Goal: Communication & Community: Answer question/provide support

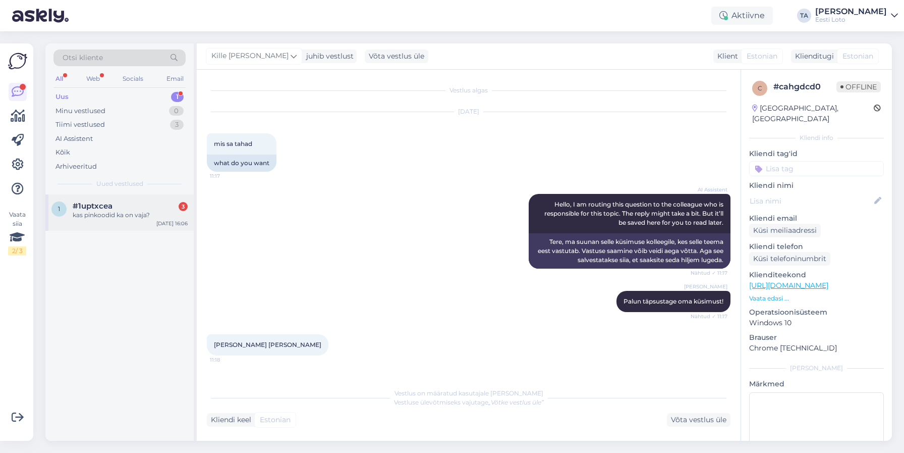
scroll to position [1, 0]
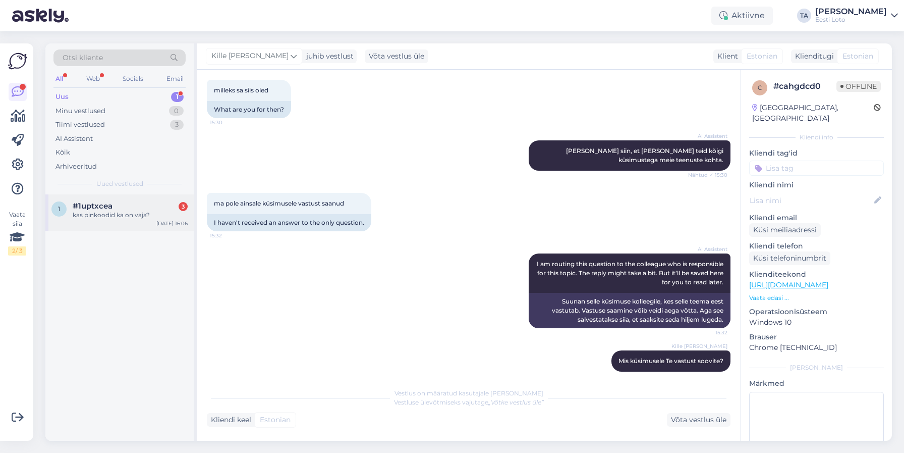
click at [91, 211] on div "kas pinkoodid ka on vaja?" at bounding box center [130, 214] width 115 height 9
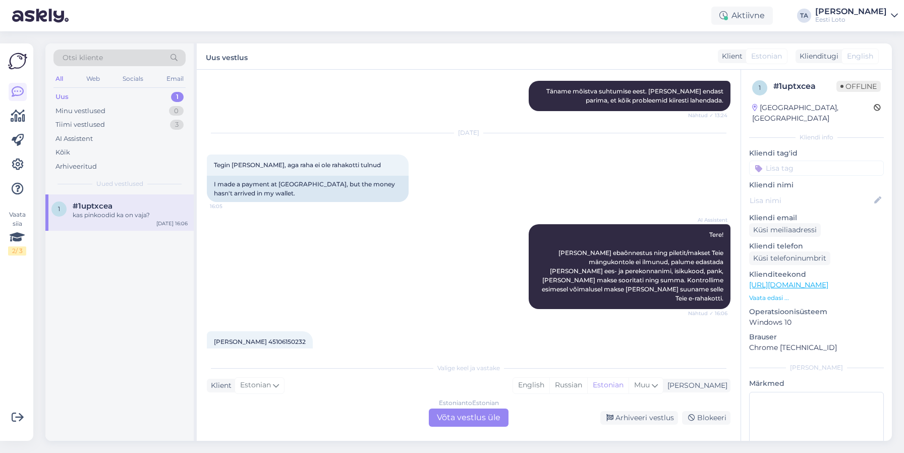
scroll to position [642, 0]
click at [280, 338] on span "[PERSON_NAME] 45106150232" at bounding box center [260, 342] width 92 height 8
copy span "45106150232"
click at [475, 421] on div "Estonian to Estonian Võta vestlus üle" at bounding box center [469, 417] width 80 height 18
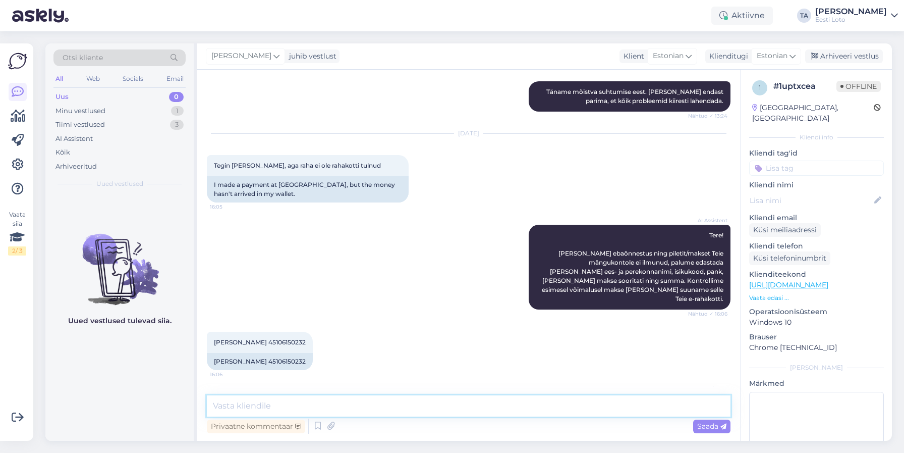
click at [254, 406] on textarea at bounding box center [469, 405] width 524 height 21
paste textarea "Kahjuks Teie sissemakse ebaõnnestus tehnilise [PERSON_NAME] tõttu. Kontrollisim…"
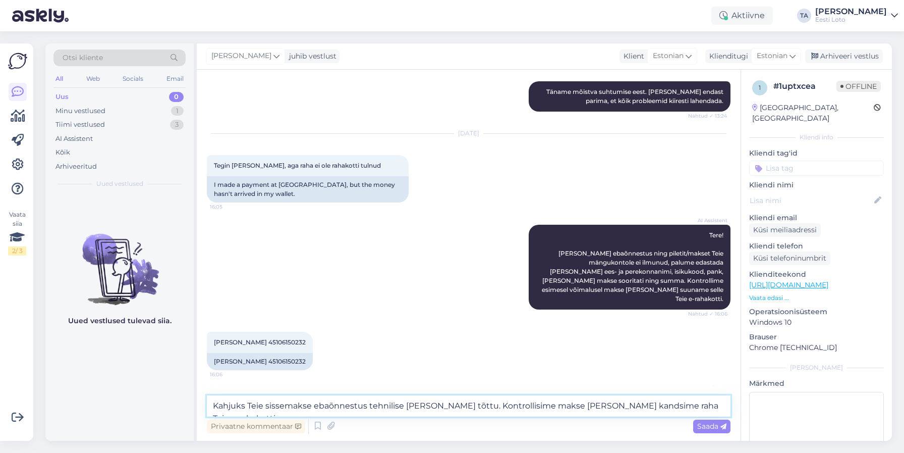
drag, startPoint x: 214, startPoint y: 405, endPoint x: 228, endPoint y: 412, distance: 15.1
click at [214, 405] on textarea "Kahjuks Teie sissemakse ebaõnnestus tehnilise [PERSON_NAME] tõttu. Kontrollisim…" at bounding box center [469, 405] width 524 height 21
type textarea "Tere. Kahjuks Teie sissemakse ebaõnnestus tehnilise [PERSON_NAME] tõttu. Kontro…"
click at [702, 427] on span "Saada" at bounding box center [711, 425] width 29 height 9
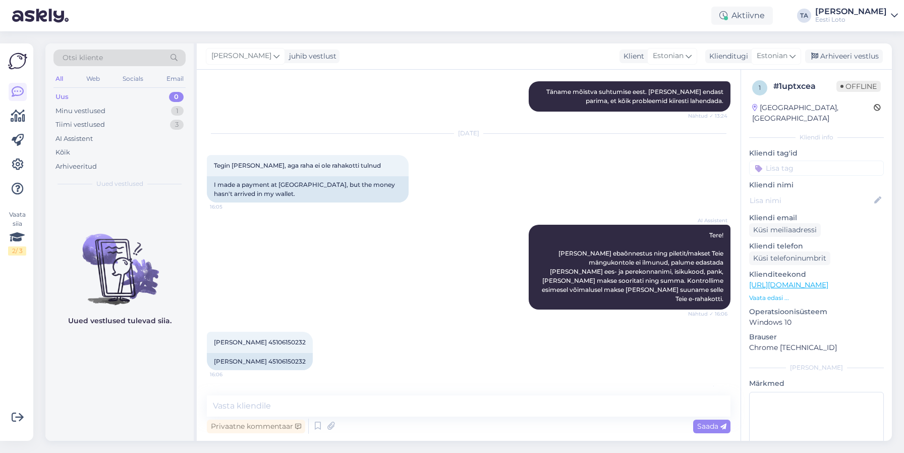
scroll to position [915, 0]
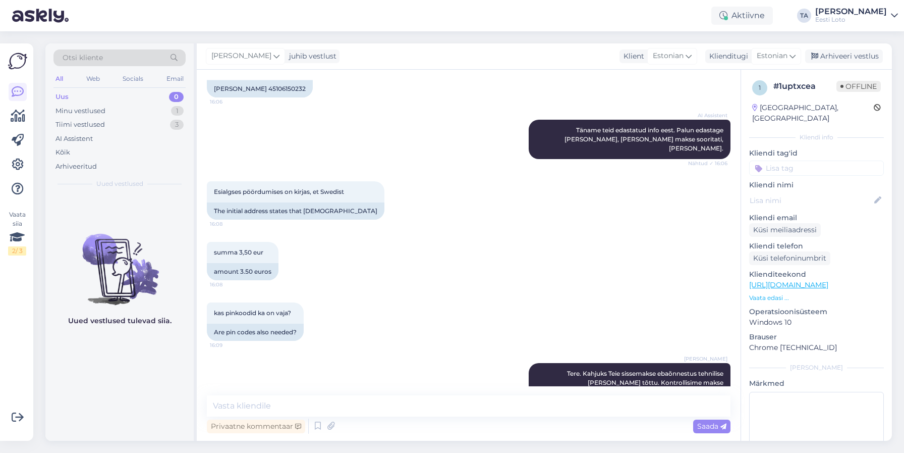
click at [779, 162] on input at bounding box center [816, 167] width 135 height 15
type input "üleka"
click at [822, 193] on span "Ülekanne" at bounding box center [816, 196] width 29 height 6
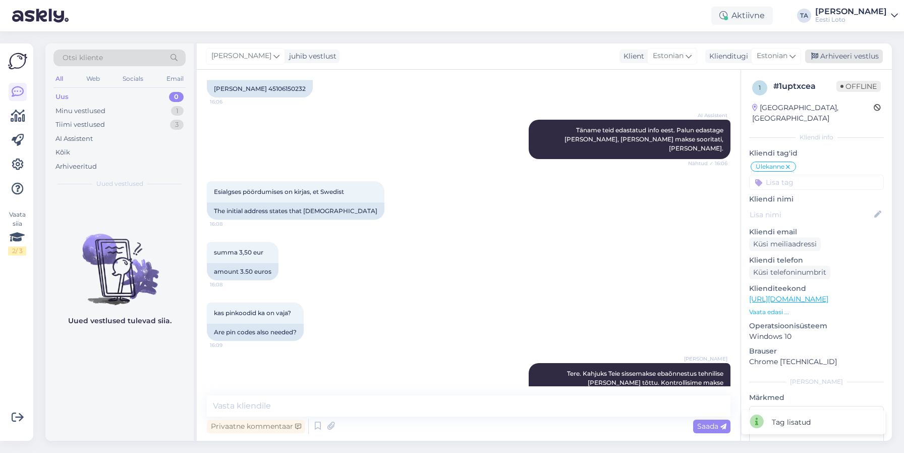
click at [833, 60] on div "Arhiveeri vestlus" at bounding box center [844, 56] width 78 height 14
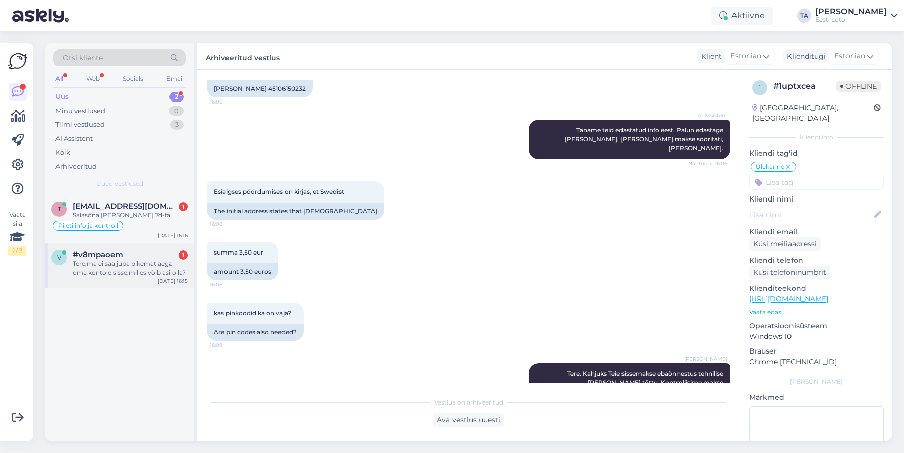
click at [127, 264] on div "Tere,ma ei saa juba pikemat aega oma kontole sisse,milles võib asi olla?" at bounding box center [130, 268] width 115 height 18
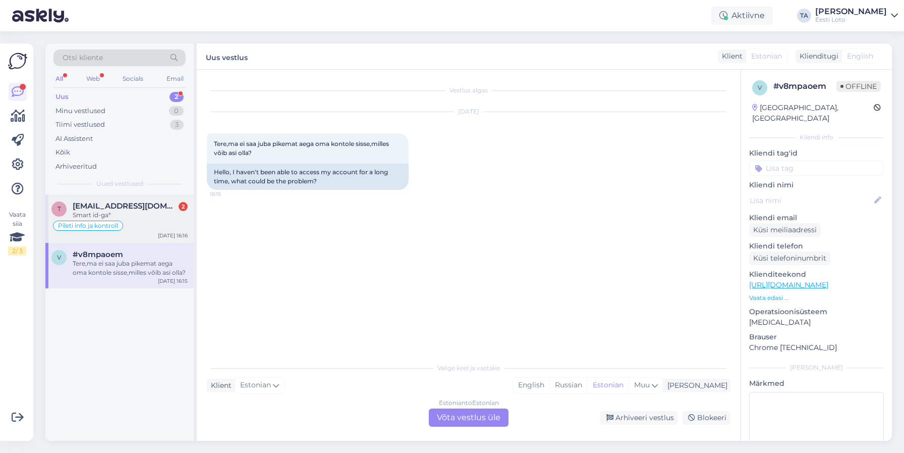
click at [100, 204] on span "[EMAIL_ADDRESS][DOMAIN_NAME]" at bounding box center [125, 205] width 105 height 9
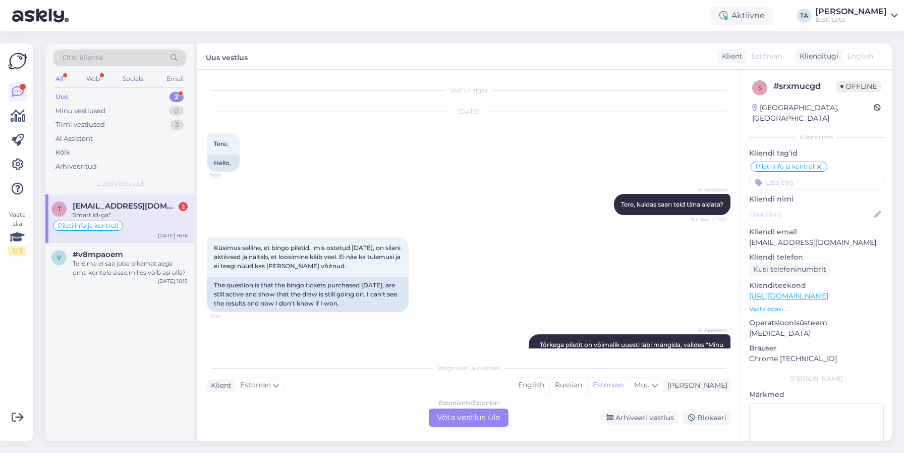
scroll to position [616, 0]
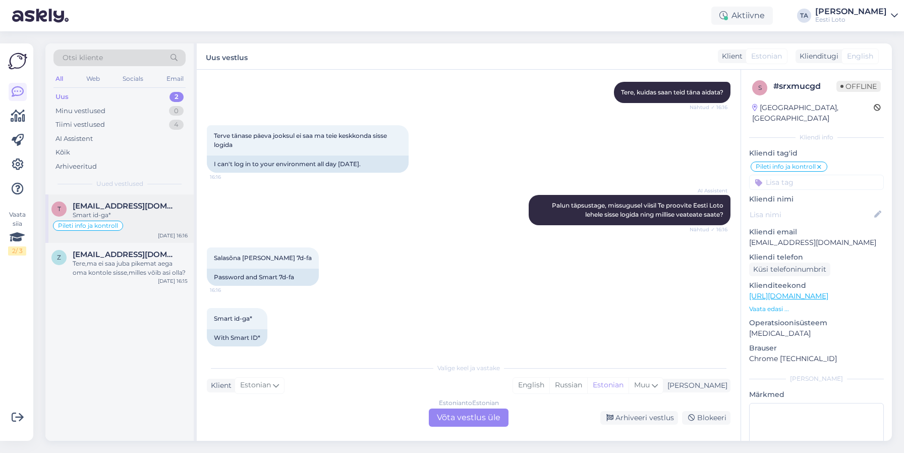
click at [113, 207] on span "[EMAIL_ADDRESS][DOMAIN_NAME]" at bounding box center [125, 205] width 105 height 9
click at [100, 260] on div "Tere,ma ei saa juba pikemat aega oma kontole sisse,milles võib asi olla?" at bounding box center [130, 268] width 115 height 18
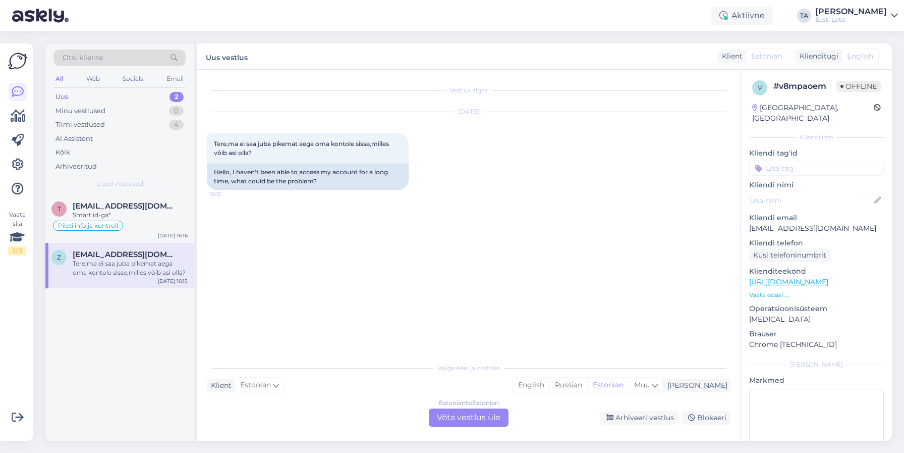
click at [62, 94] on div "Uus" at bounding box center [62, 97] width 13 height 10
click at [66, 154] on div "Kõik" at bounding box center [63, 152] width 15 height 10
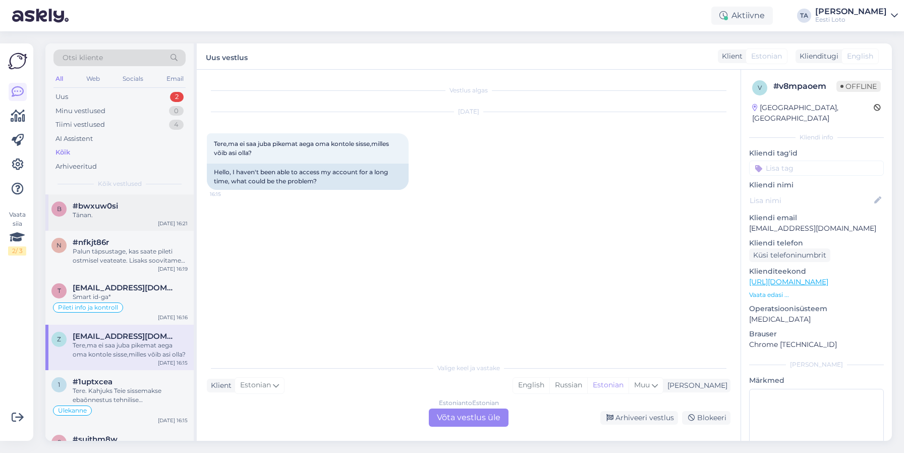
click at [94, 206] on span "#bwxuw0si" at bounding box center [95, 205] width 45 height 9
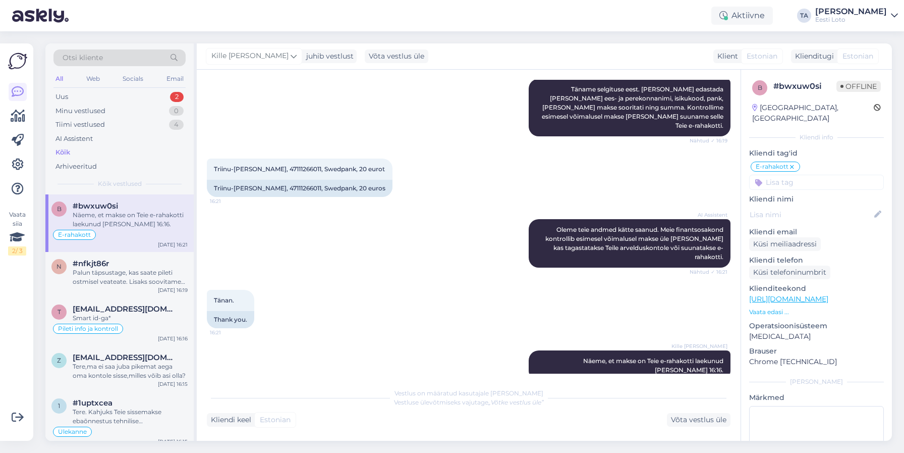
scroll to position [337, 0]
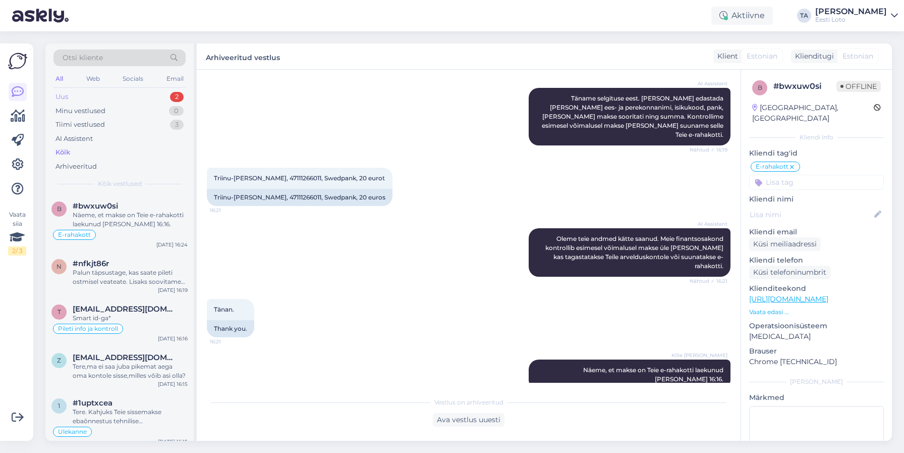
click at [80, 95] on div "Uus 2" at bounding box center [119, 97] width 132 height 14
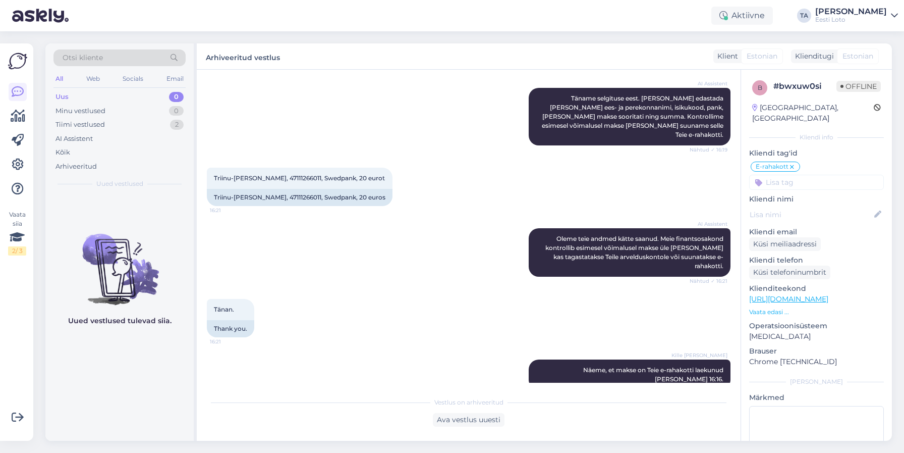
click at [78, 91] on div "Uus 0" at bounding box center [119, 97] width 132 height 14
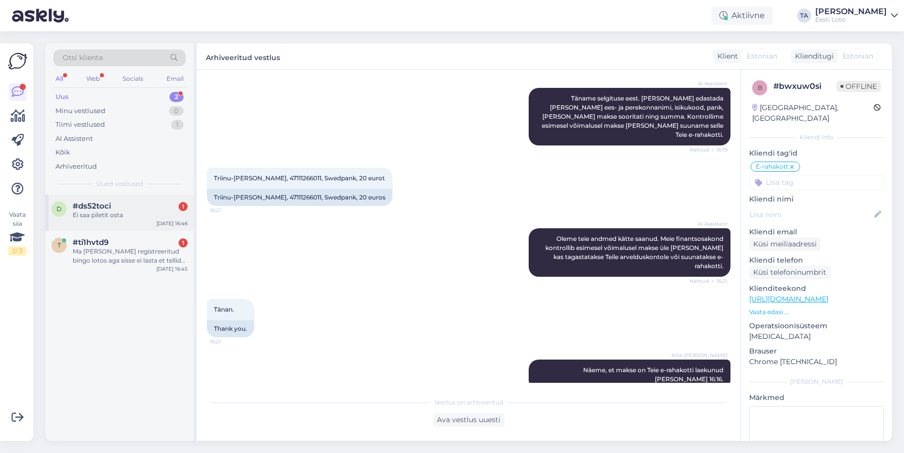
click at [94, 216] on div "Ei saa piletit osta" at bounding box center [130, 214] width 115 height 9
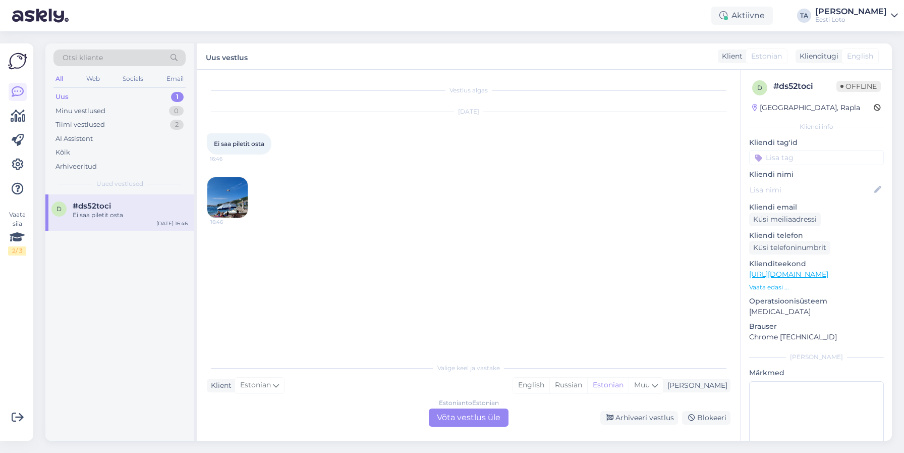
click at [225, 193] on img at bounding box center [227, 197] width 40 height 40
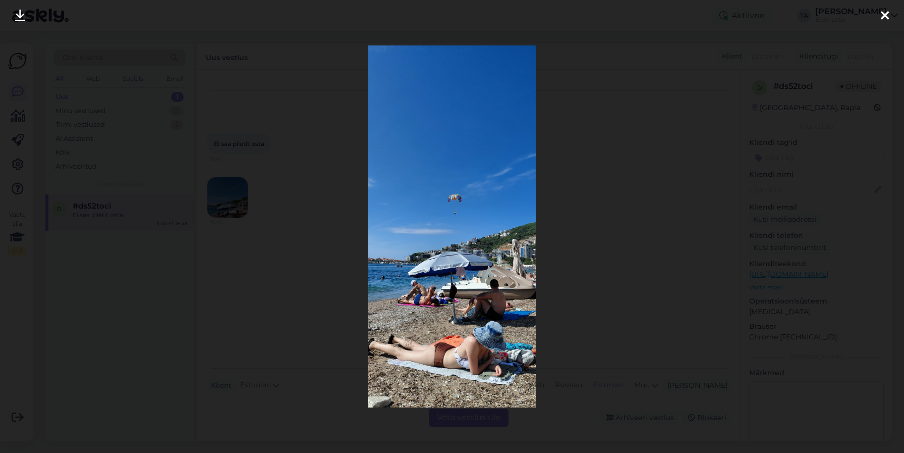
click at [891, 14] on div at bounding box center [885, 16] width 20 height 32
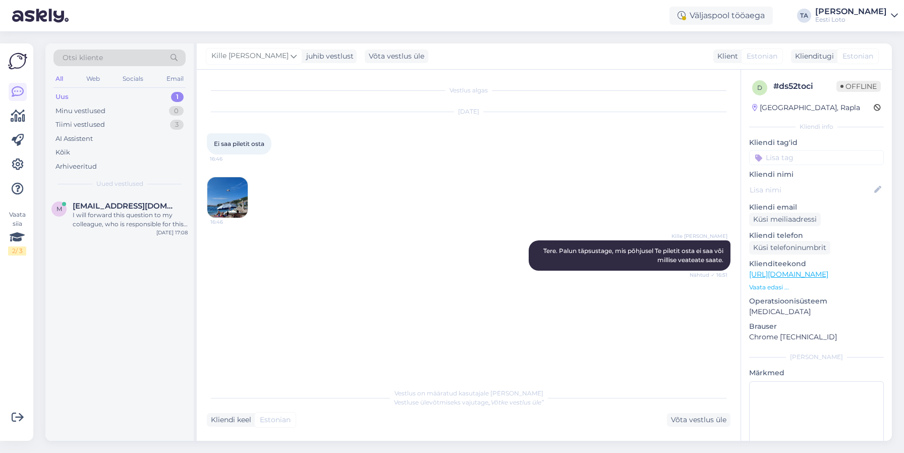
click at [73, 97] on div "Uus 1" at bounding box center [119, 97] width 132 height 14
click at [112, 216] on div "I will forward this question to my colleague, who is responsible for this. The …" at bounding box center [130, 219] width 115 height 18
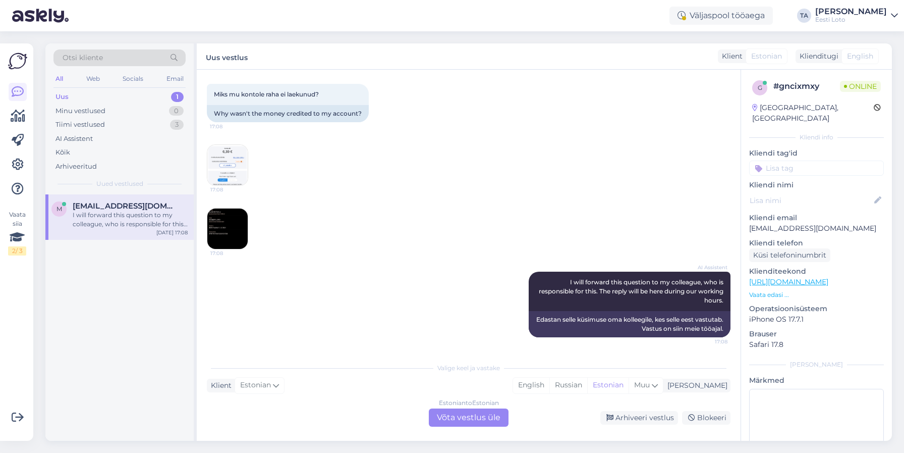
click at [226, 229] on img at bounding box center [227, 228] width 40 height 40
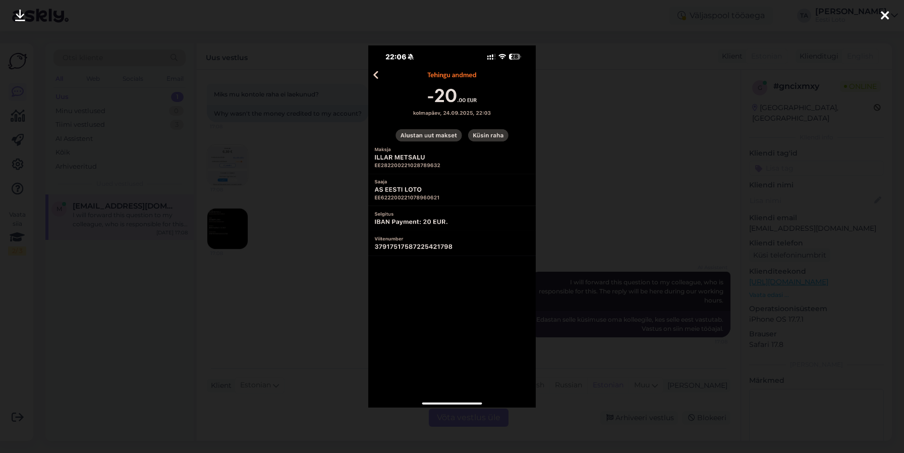
click at [226, 229] on div at bounding box center [452, 226] width 904 height 453
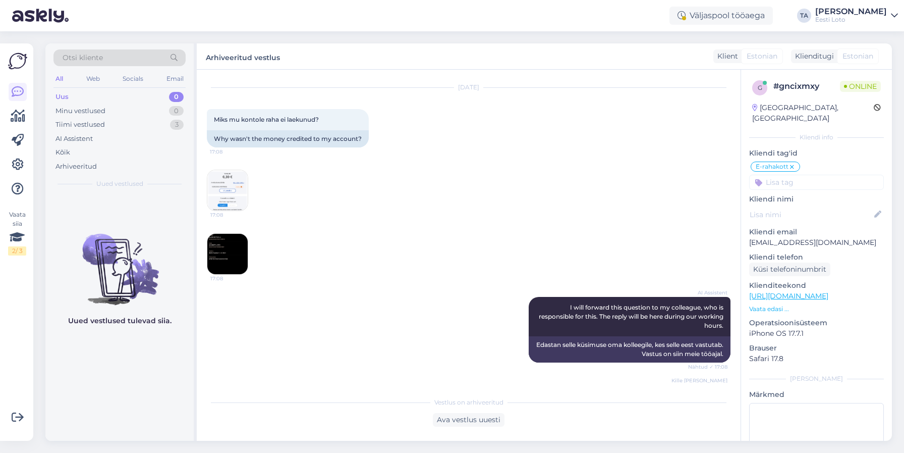
scroll to position [86, 0]
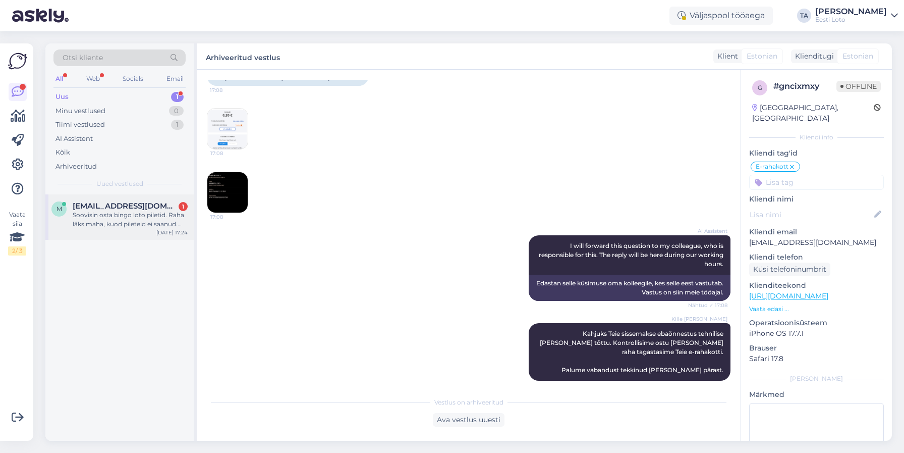
click at [123, 202] on span "[EMAIL_ADDRESS][DOMAIN_NAME]" at bounding box center [125, 205] width 105 height 9
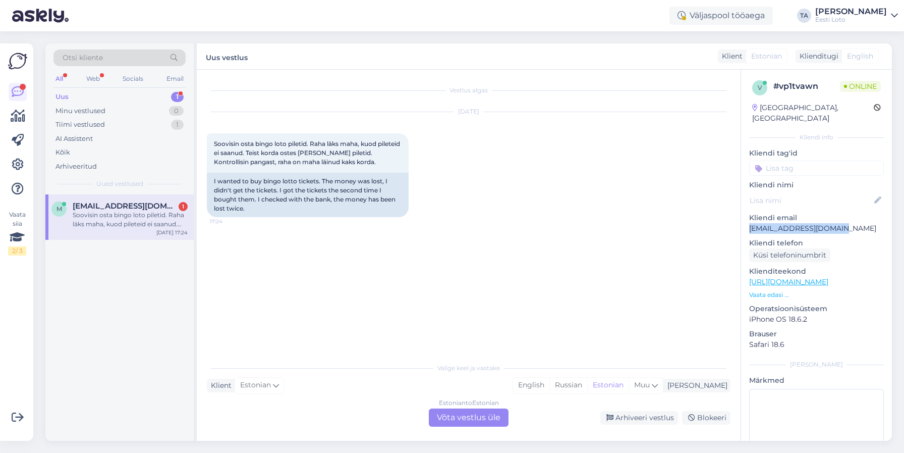
drag, startPoint x: 847, startPoint y: 220, endPoint x: 750, endPoint y: 222, distance: 96.4
click at [750, 223] on p "[EMAIL_ADDRESS][DOMAIN_NAME]" at bounding box center [816, 228] width 135 height 11
copy p "[EMAIL_ADDRESS][DOMAIN_NAME]"
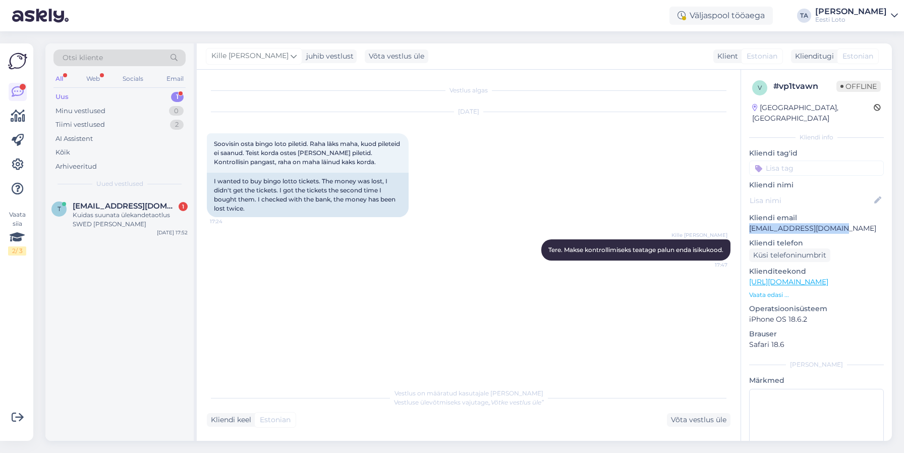
click at [65, 96] on div "Uus" at bounding box center [62, 97] width 13 height 10
click at [113, 220] on div "Hello, I now forward this question to my colleague, who is responsible for this…" at bounding box center [130, 219] width 115 height 18
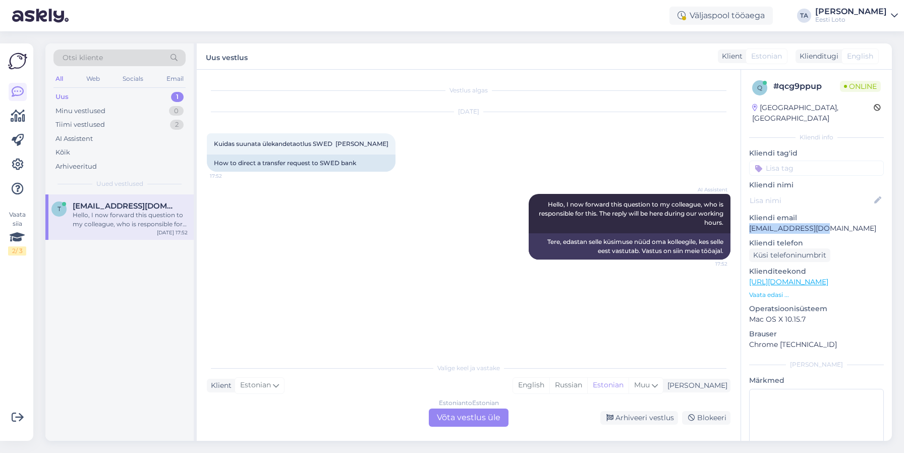
drag, startPoint x: 823, startPoint y: 217, endPoint x: 745, endPoint y: 222, distance: 78.4
click at [749, 223] on p "[EMAIL_ADDRESS][DOMAIN_NAME]" at bounding box center [816, 228] width 135 height 11
copy p "[EMAIL_ADDRESS][DOMAIN_NAME]"
click at [476, 418] on div "Estonian to Estonian Võta vestlus üle" at bounding box center [469, 417] width 80 height 18
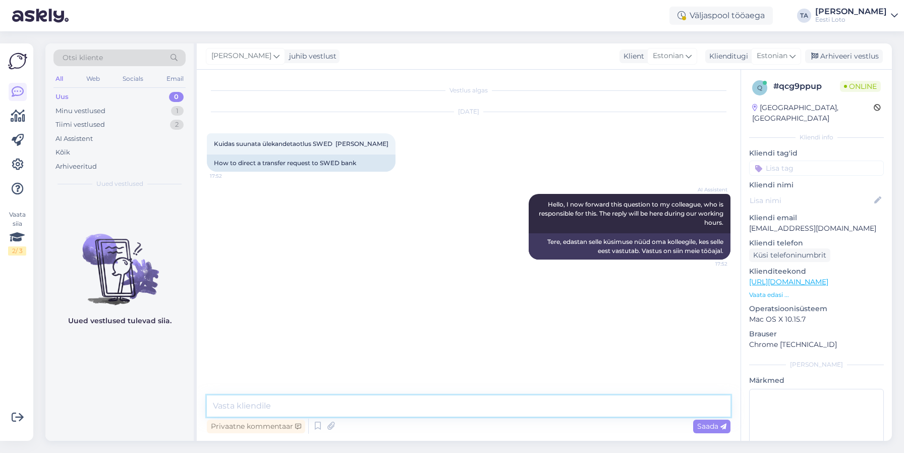
click at [331, 408] on textarea at bounding box center [469, 405] width 524 height 21
type textarea "T"
click at [853, 57] on div "Arhiveeri vestlus" at bounding box center [844, 56] width 78 height 14
